Goal: Task Accomplishment & Management: Manage account settings

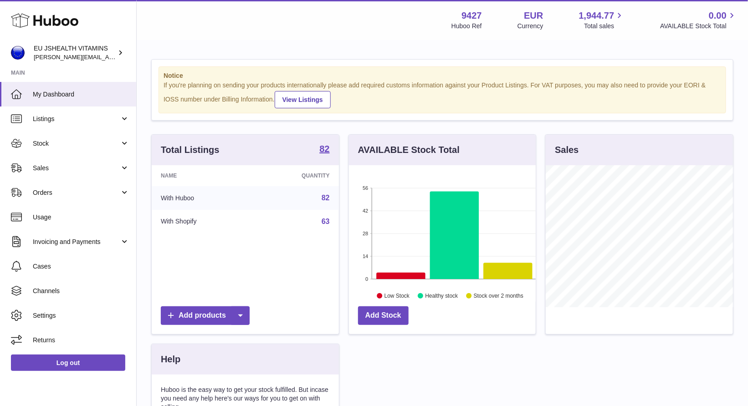
scroll to position [142, 187]
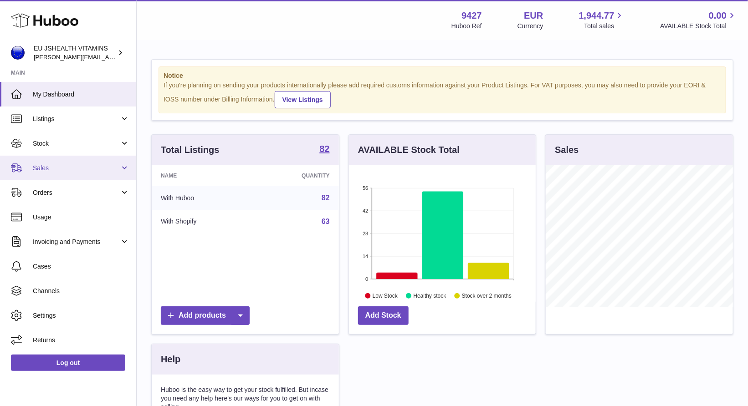
click at [61, 171] on span "Sales" at bounding box center [76, 168] width 87 height 9
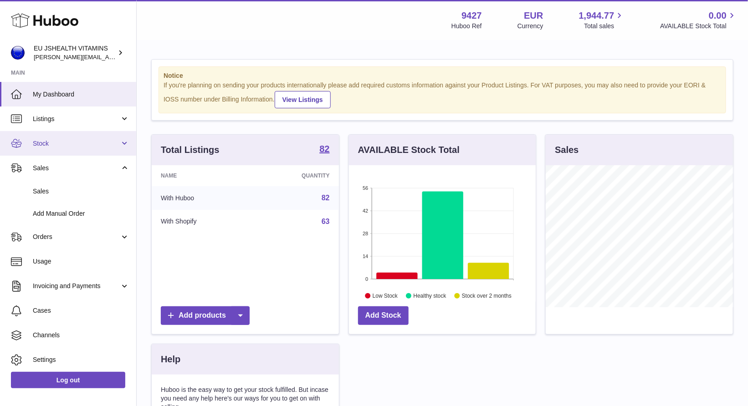
click at [77, 142] on span "Stock" at bounding box center [76, 143] width 87 height 9
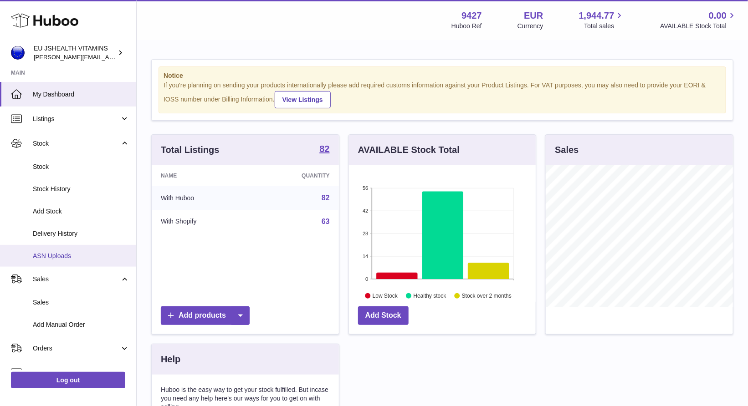
click at [75, 252] on span "ASN Uploads" at bounding box center [81, 256] width 97 height 9
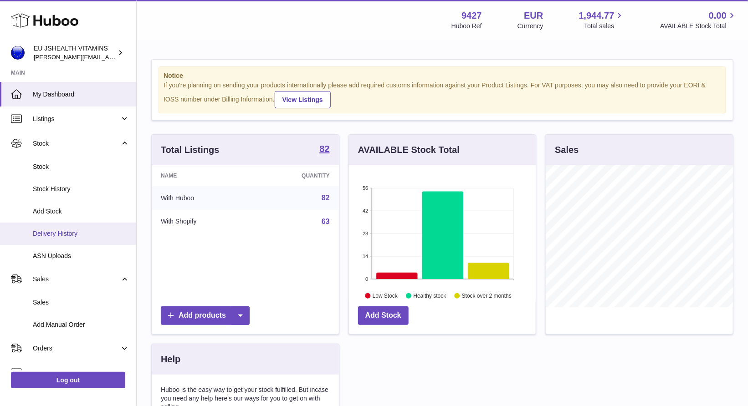
click at [78, 235] on span "Delivery History" at bounding box center [81, 233] width 97 height 9
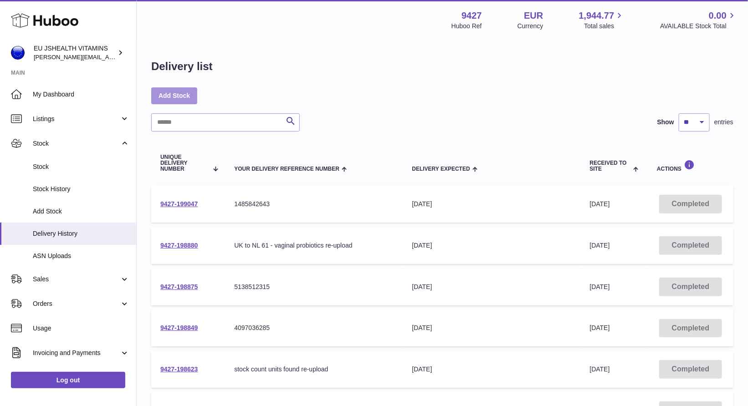
click at [174, 91] on link "Add Stock" at bounding box center [174, 95] width 46 height 16
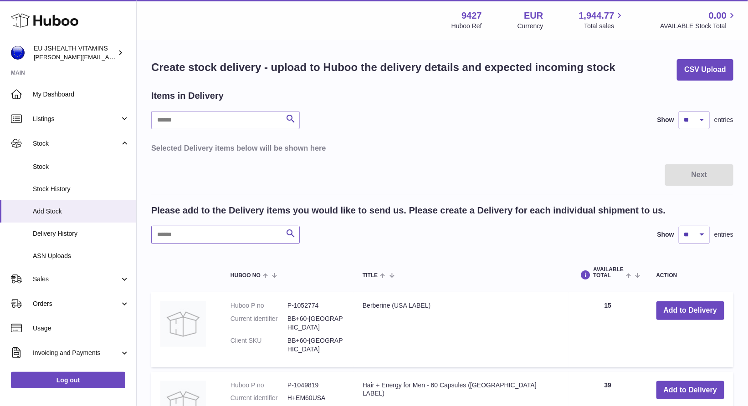
click at [195, 227] on input "text" at bounding box center [225, 235] width 148 height 18
type input "********"
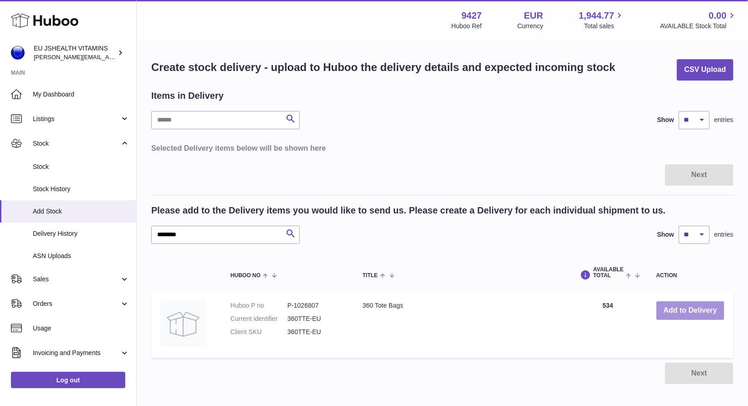
click at [694, 306] on button "Add to Delivery" at bounding box center [690, 310] width 68 height 19
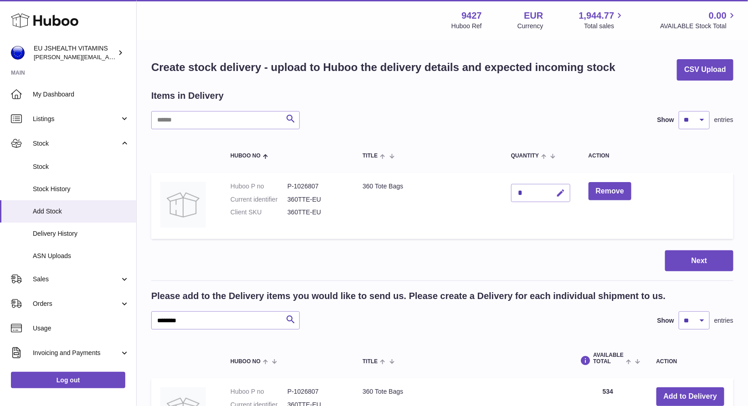
click at [563, 193] on icon "button" at bounding box center [561, 194] width 10 height 10
paste input "***"
type input "***"
click at [563, 197] on button "submit" at bounding box center [559, 193] width 17 height 15
click at [676, 264] on button "Next" at bounding box center [699, 260] width 68 height 21
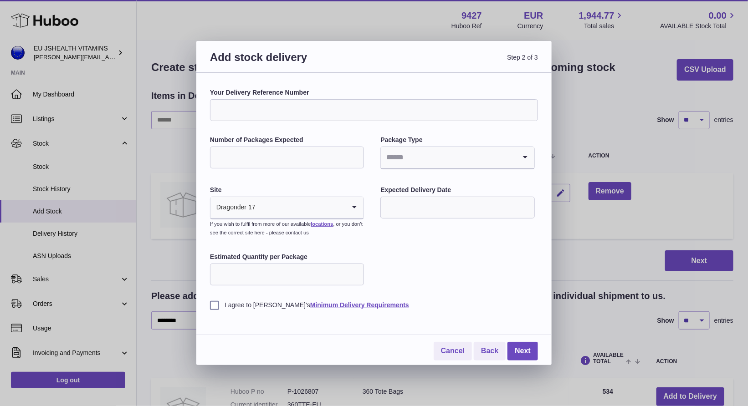
click at [352, 103] on input "Your Delivery Reference Number" at bounding box center [374, 110] width 328 height 22
paste input "****"
type input "**********"
click at [339, 155] on input "Number of Packages Expected" at bounding box center [287, 158] width 154 height 22
type input "*"
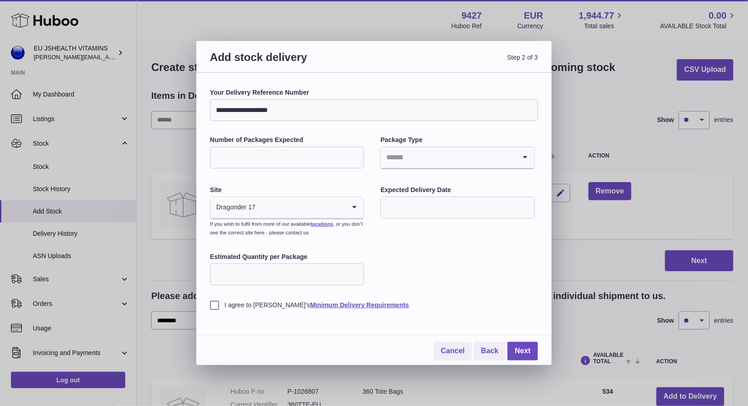
click at [399, 157] on input "Search for option" at bounding box center [448, 157] width 135 height 21
click at [402, 185] on li "Unknown" at bounding box center [457, 182] width 152 height 18
click at [411, 193] on label "Expected Delivery Date" at bounding box center [457, 190] width 154 height 9
click at [411, 204] on input "text" at bounding box center [457, 208] width 154 height 22
click at [413, 319] on span "19" at bounding box center [413, 319] width 16 height 16
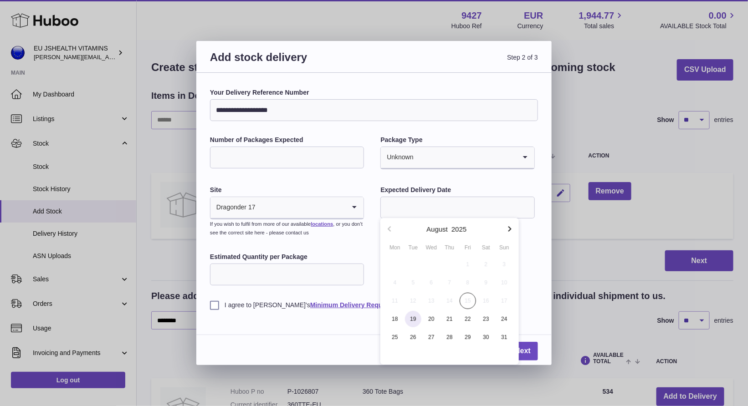
type input "**********"
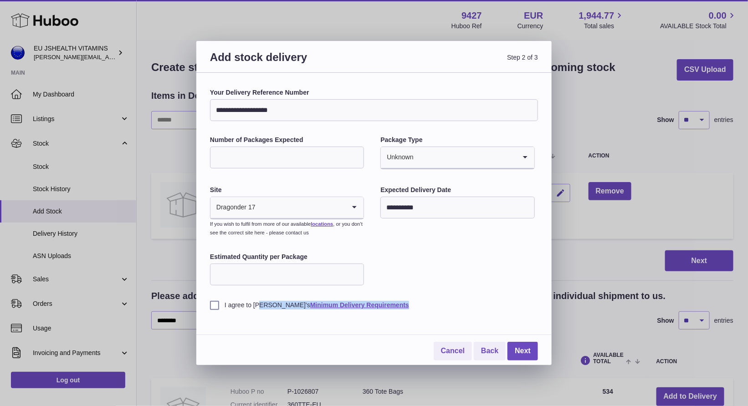
click at [215, 309] on div "**********" at bounding box center [374, 224] width 328 height 272
click at [214, 306] on label "I agree to Huboo's Minimum Delivery Requirements" at bounding box center [374, 305] width 328 height 9
click at [530, 349] on link "Next" at bounding box center [522, 351] width 31 height 19
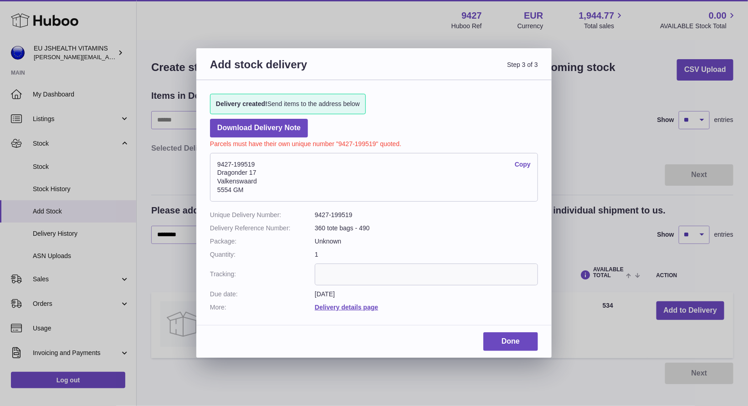
click at [244, 166] on address "9427-199519 Copy Dragonder 17 Valkenswaard 5554 GM" at bounding box center [374, 177] width 328 height 49
copy address "9427-199519"
click at [227, 166] on address "9427-199519 Copy Dragonder 17 Valkenswaard 5554 GM" at bounding box center [374, 177] width 328 height 49
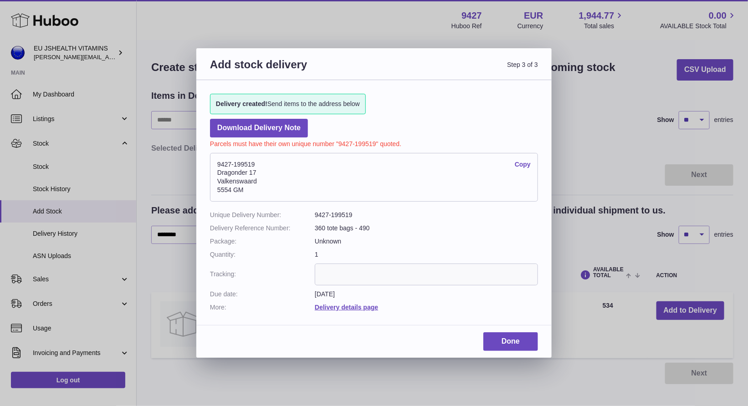
click at [227, 166] on address "9427-199519 Copy Dragonder 17 Valkenswaard 5554 GM" at bounding box center [374, 177] width 328 height 49
click at [150, 185] on div "Add stock delivery Step 3 of 3 Delivery created! Send items to the address belo…" at bounding box center [374, 203] width 748 height 406
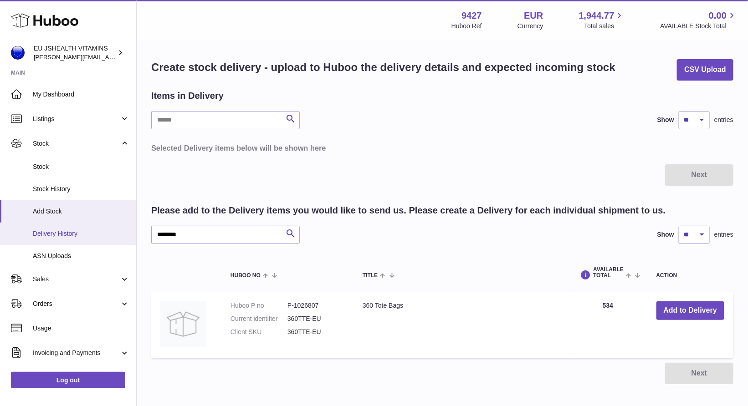
click at [49, 238] on link "Delivery History" at bounding box center [68, 234] width 136 height 22
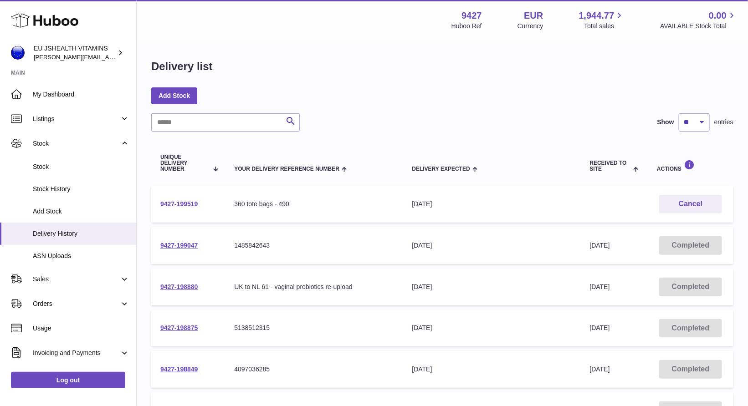
click at [175, 203] on link "9427-199519" at bounding box center [179, 203] width 38 height 7
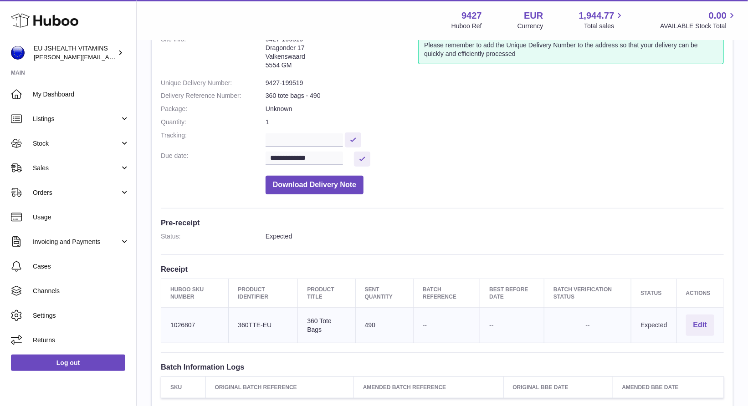
scroll to position [66, 0]
click at [179, 325] on td "Huboo SKU Number 1026807" at bounding box center [194, 325] width 67 height 36
copy td "1026807"
click at [69, 148] on link "Stock" at bounding box center [68, 143] width 136 height 25
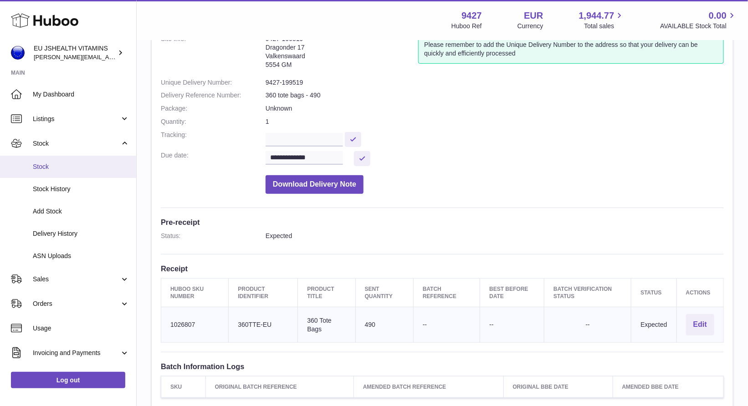
click at [65, 158] on link "Stock" at bounding box center [68, 167] width 136 height 22
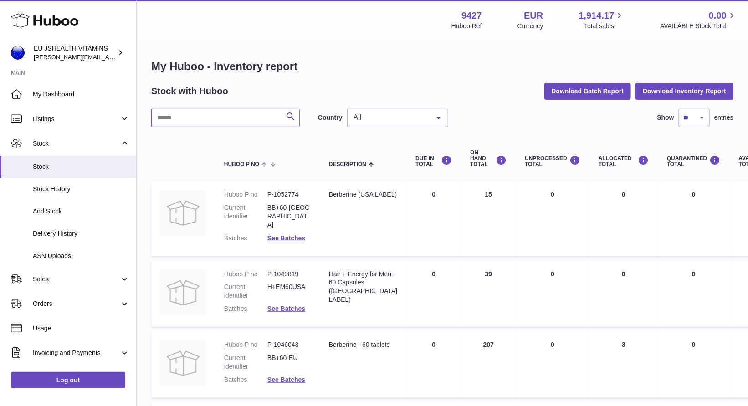
click at [216, 114] on input "text" at bounding box center [225, 118] width 148 height 18
click at [277, 192] on dd "P-1052774" at bounding box center [288, 194] width 43 height 9
click at [288, 206] on dd "BB+60-[GEOGRAPHIC_DATA]" at bounding box center [288, 217] width 43 height 26
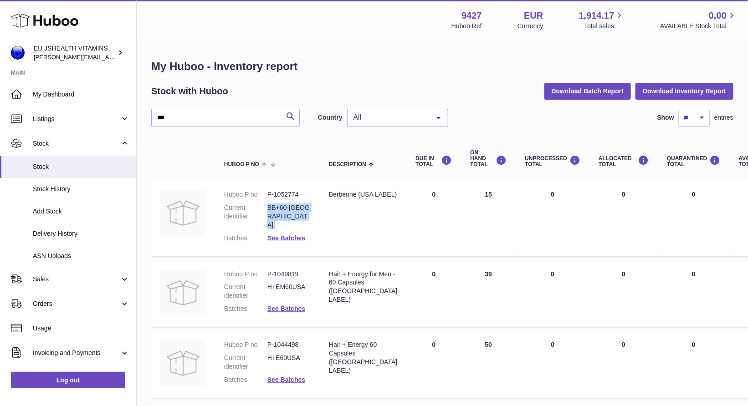
copy dl "BB+60-[GEOGRAPHIC_DATA]"
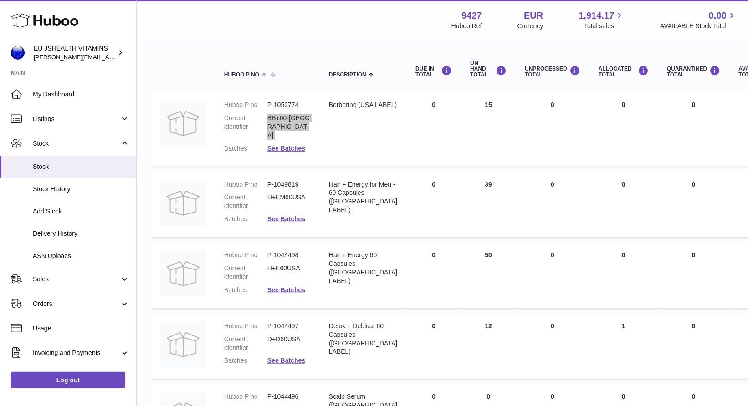
scroll to position [555, 0]
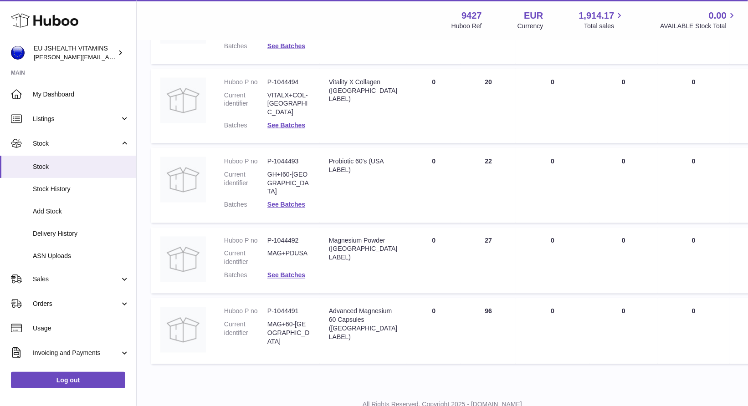
click at [286, 321] on dd "MAG+60-USA" at bounding box center [288, 334] width 43 height 26
copy tr "MAG+60-USA Description"
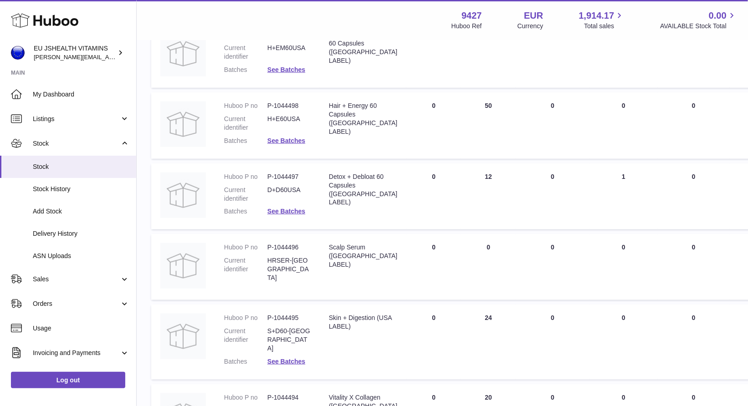
scroll to position [0, 0]
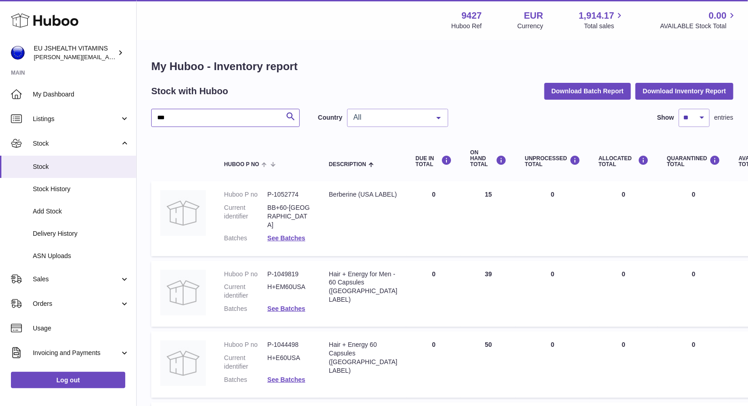
click at [208, 117] on input "***" at bounding box center [225, 118] width 148 height 18
click at [208, 118] on input "***" at bounding box center [225, 118] width 148 height 18
type input "******"
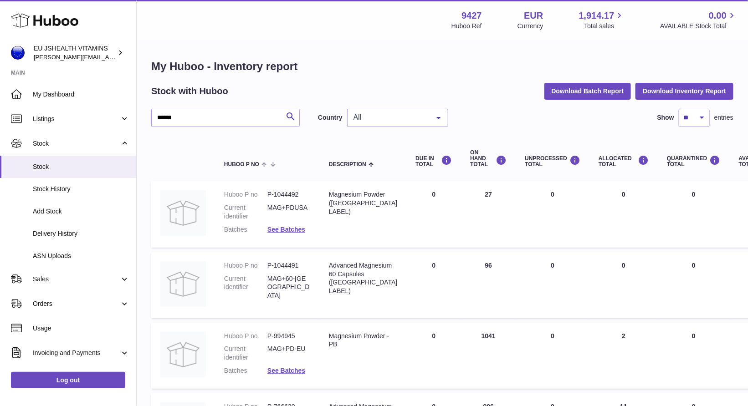
click at [288, 278] on dd "MAG+60-USA" at bounding box center [288, 288] width 43 height 26
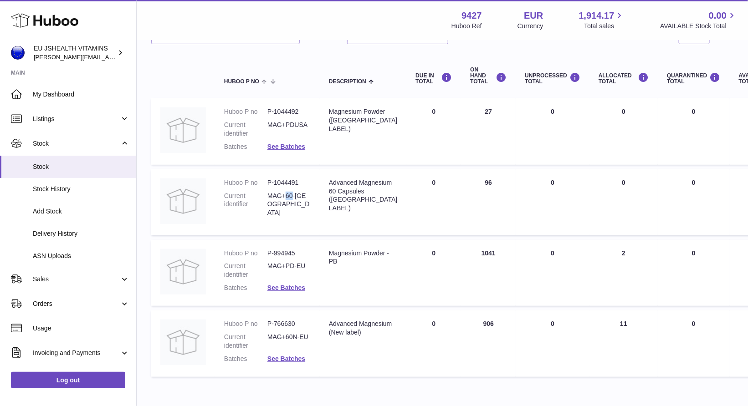
scroll to position [130, 0]
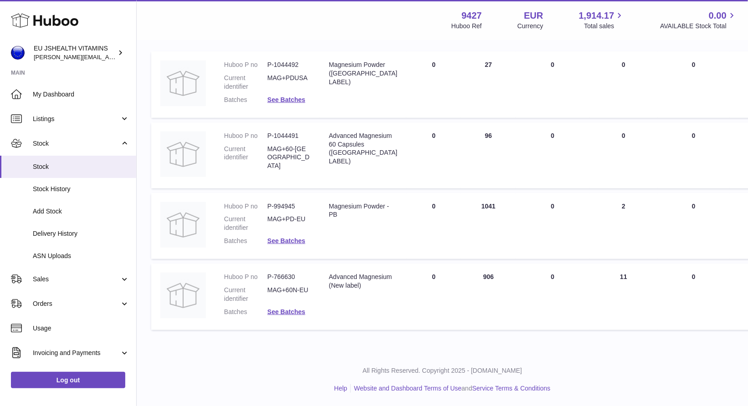
click at [289, 297] on dd "MAG+60N-EU" at bounding box center [288, 294] width 43 height 17
click at [290, 291] on dd "MAG+60N-EU" at bounding box center [288, 294] width 43 height 17
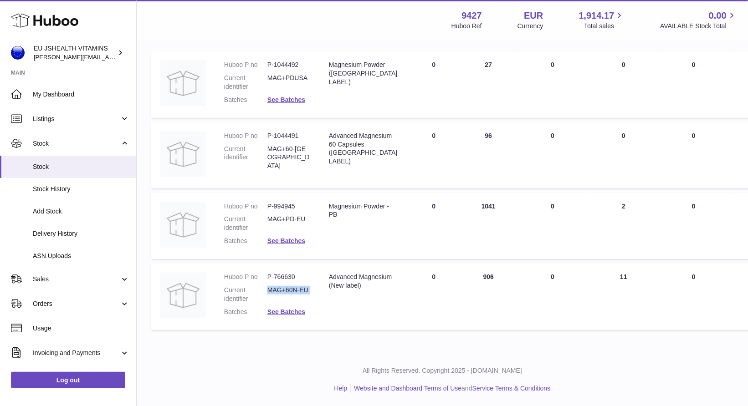
copy dl "MAG+60N-EU"
click at [288, 312] on link "See Batches" at bounding box center [286, 311] width 38 height 7
